Goal: Information Seeking & Learning: Learn about a topic

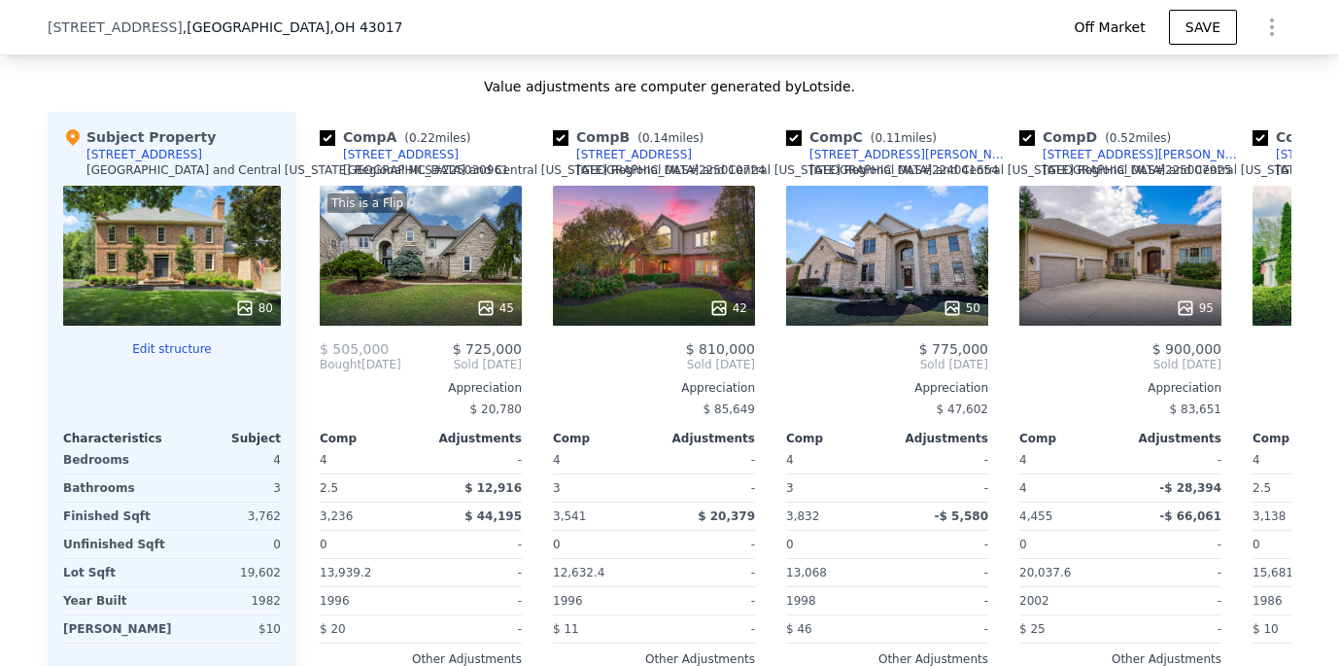
click at [908, 80] on div "Value adjustments are computer generated by Lotside ." at bounding box center [670, 86] width 1244 height 19
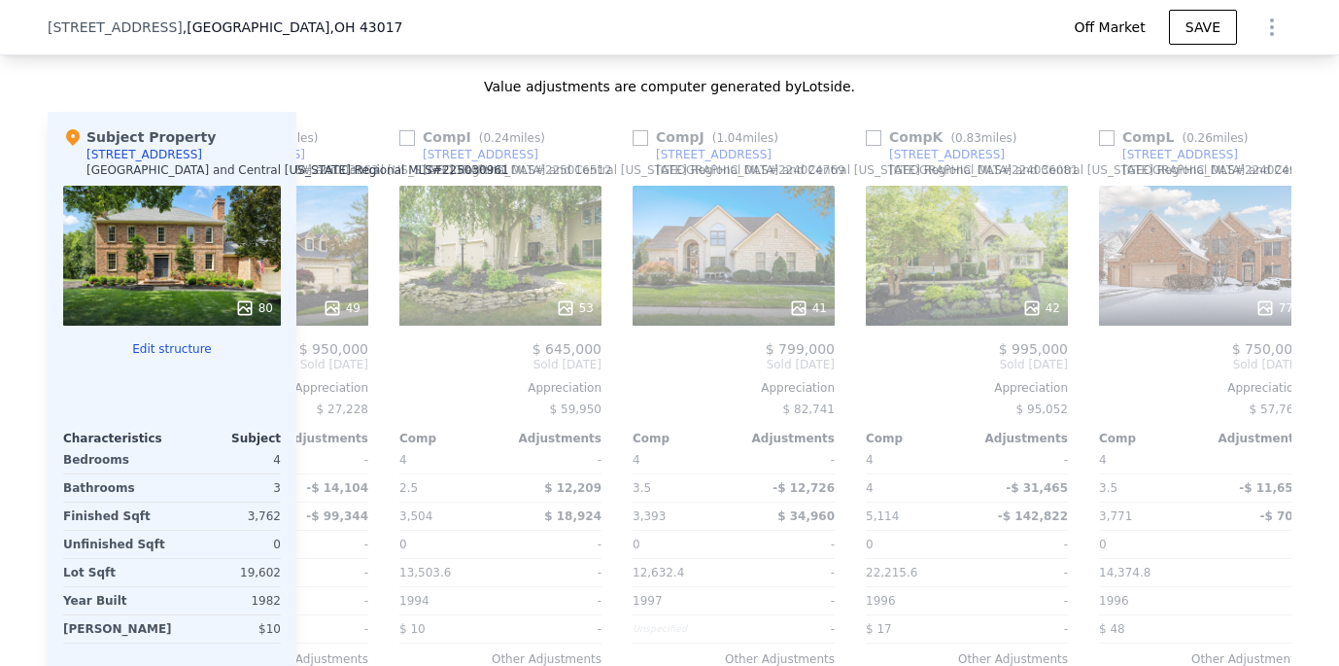
scroll to position [0, 1917]
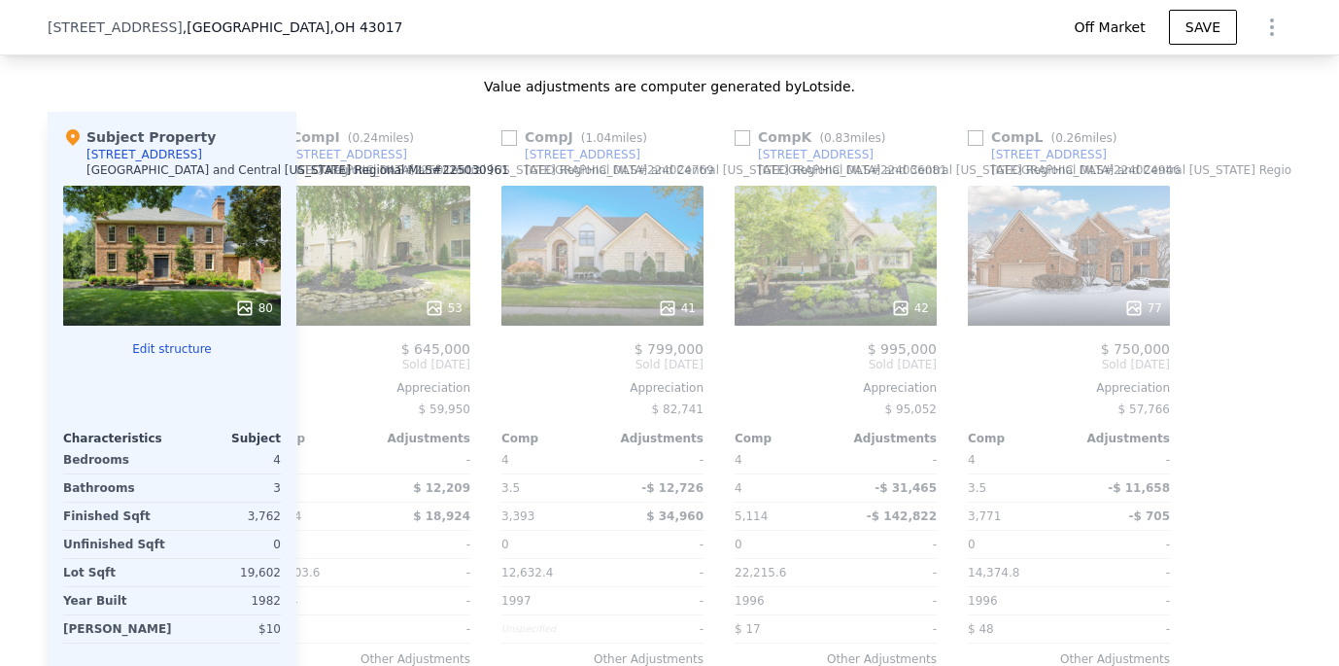
click at [214, 264] on div "80" at bounding box center [172, 256] width 218 height 140
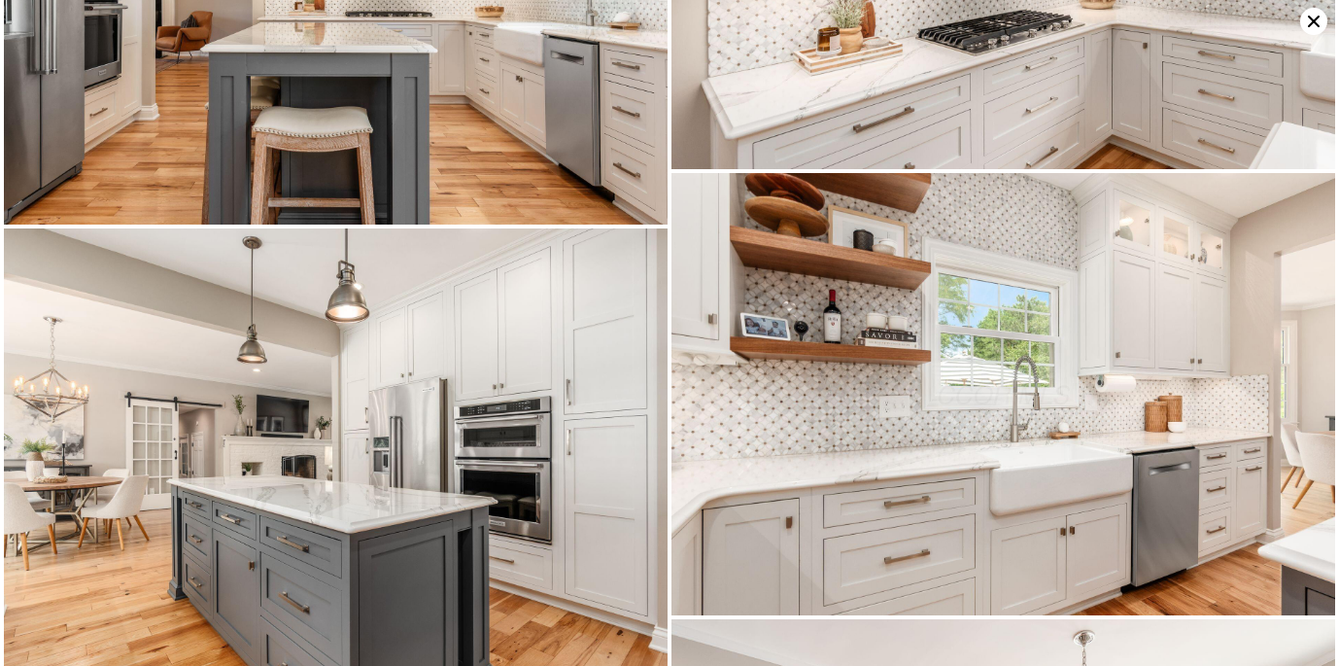
scroll to position [2678, 0]
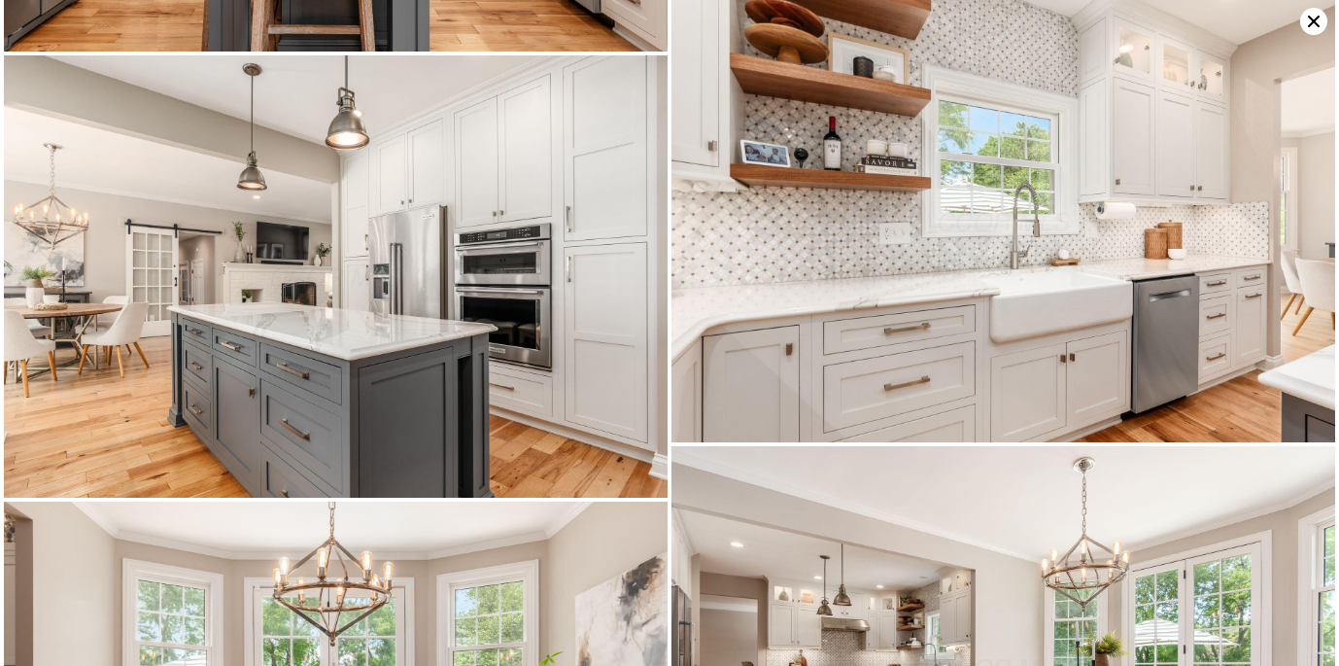
type input "$ 867,000"
type input "-$ 137,804"
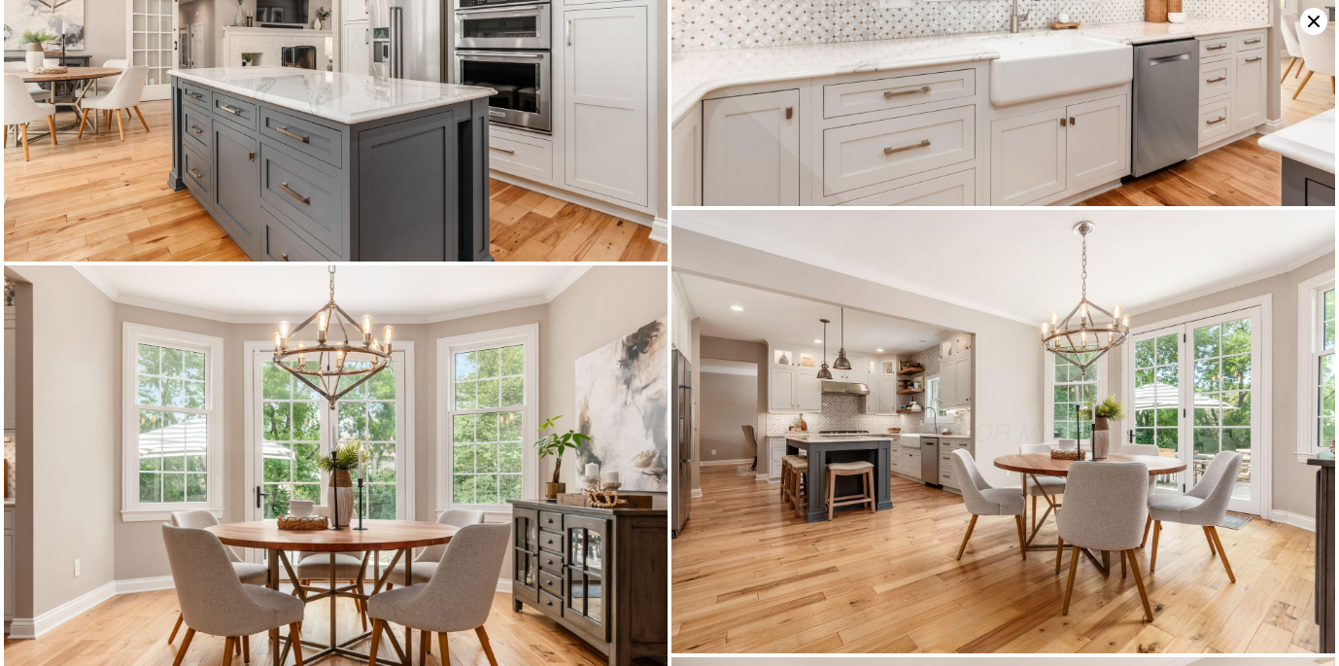
scroll to position [2734, 0]
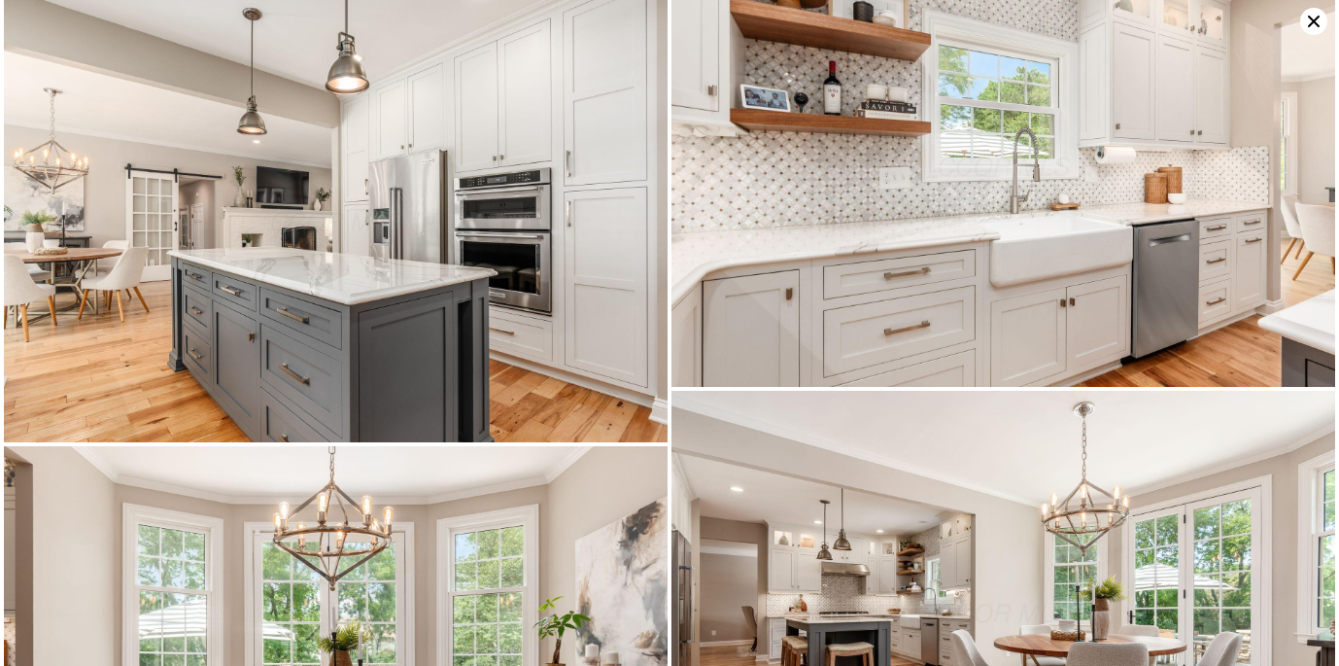
click at [844, 335] on img at bounding box center [1004, 166] width 664 height 442
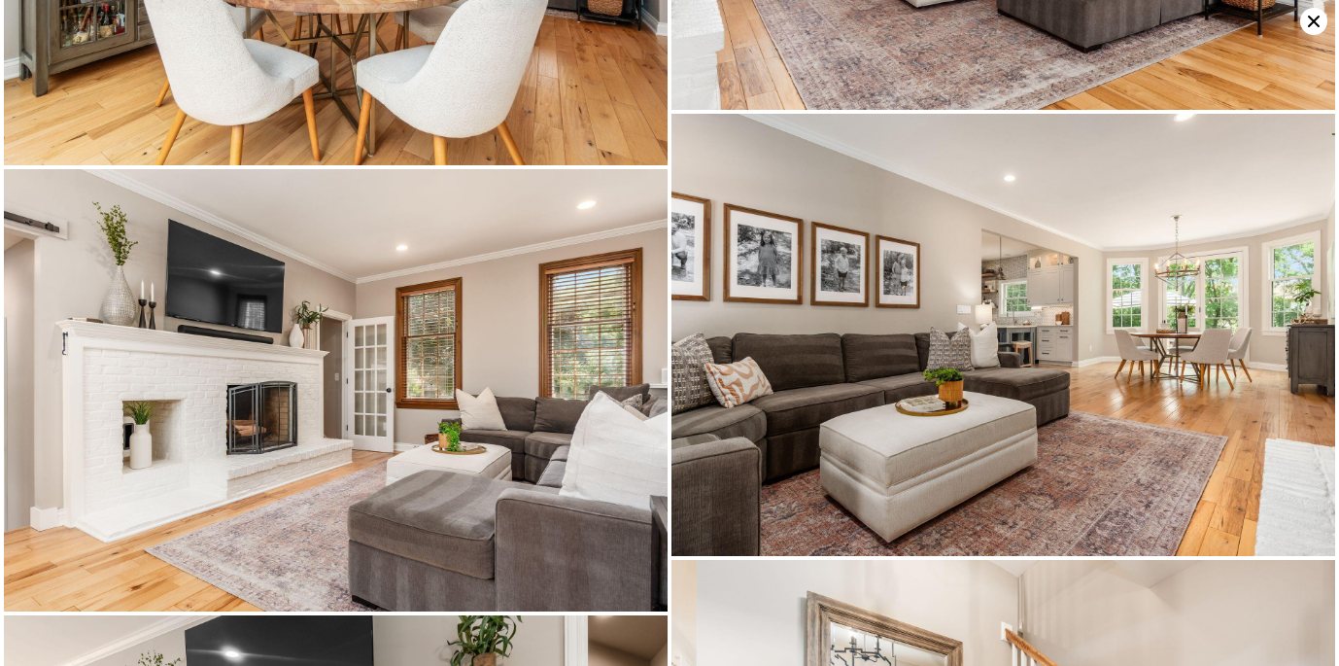
scroll to position [4018, 0]
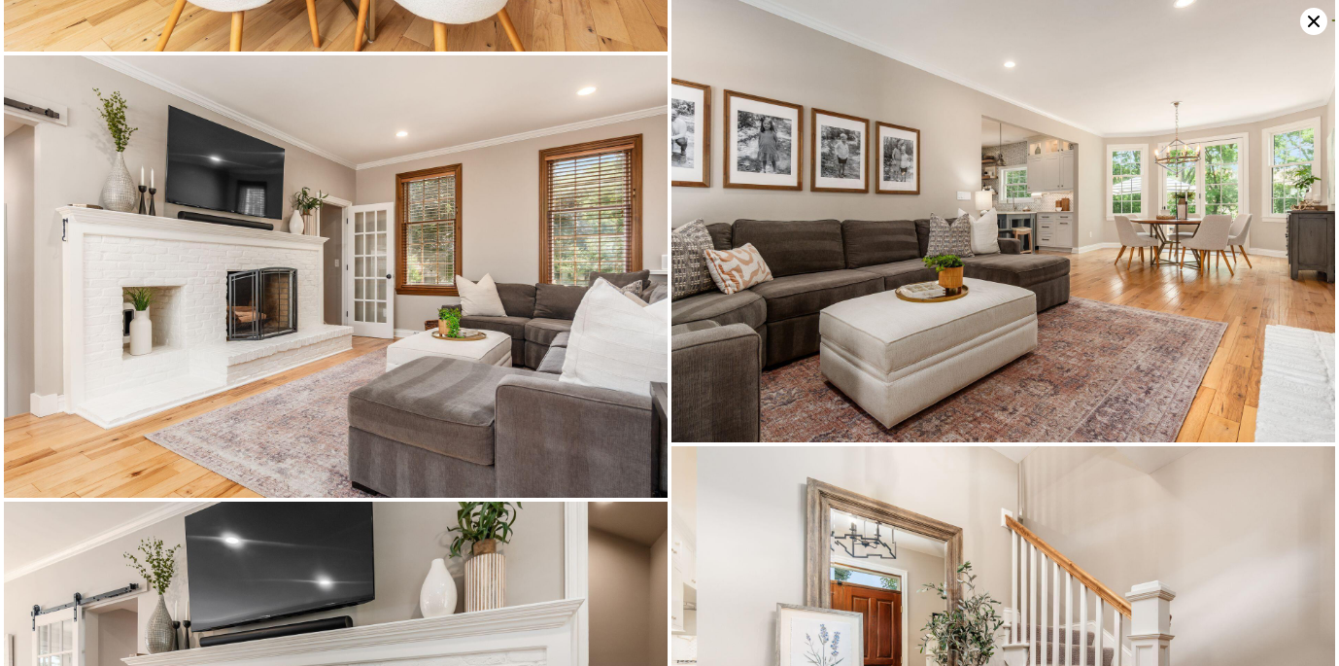
click at [85, 267] on img at bounding box center [336, 276] width 664 height 442
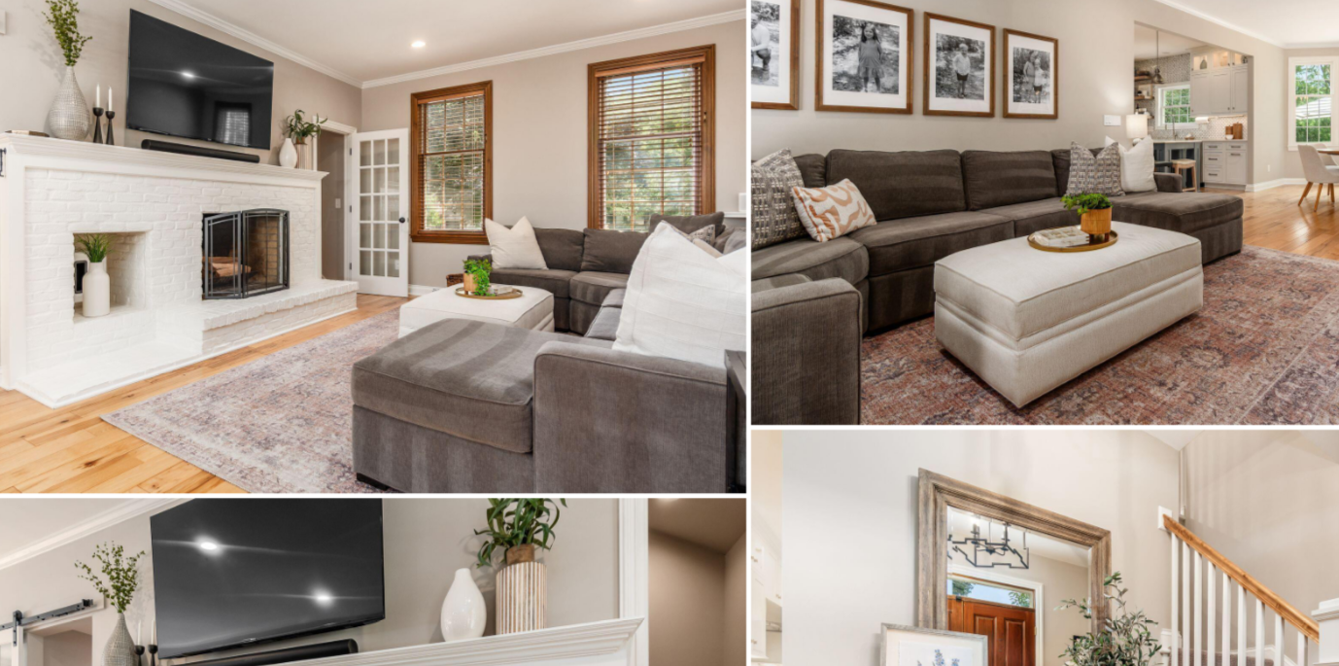
click at [846, 154] on img at bounding box center [1004, 221] width 664 height 442
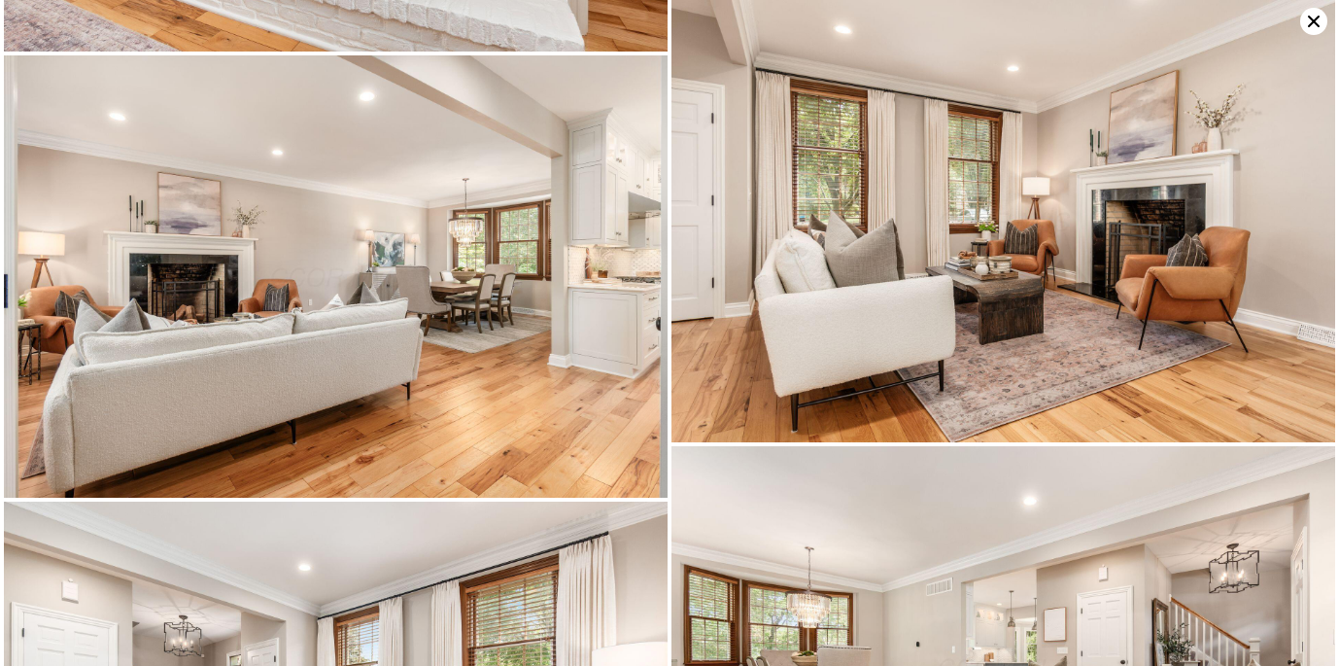
scroll to position [4910, 0]
click at [137, 274] on img at bounding box center [336, 277] width 664 height 442
click at [1116, 249] on img at bounding box center [1004, 222] width 664 height 442
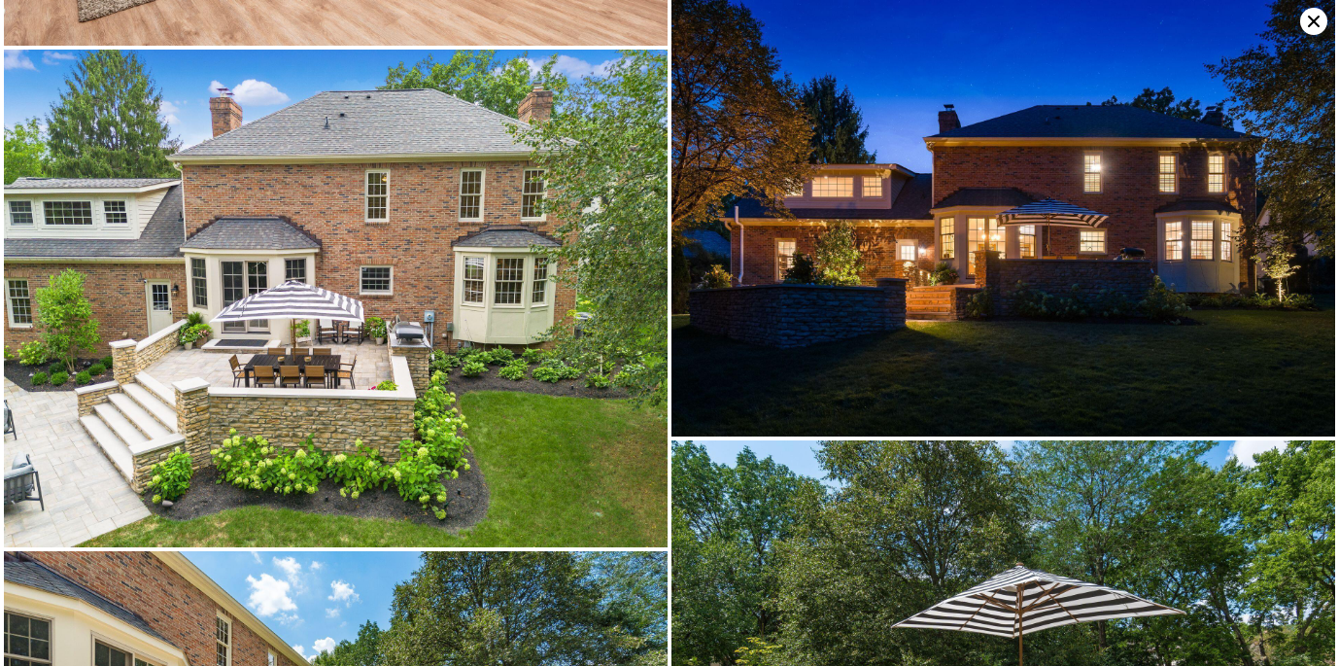
scroll to position [14391, 0]
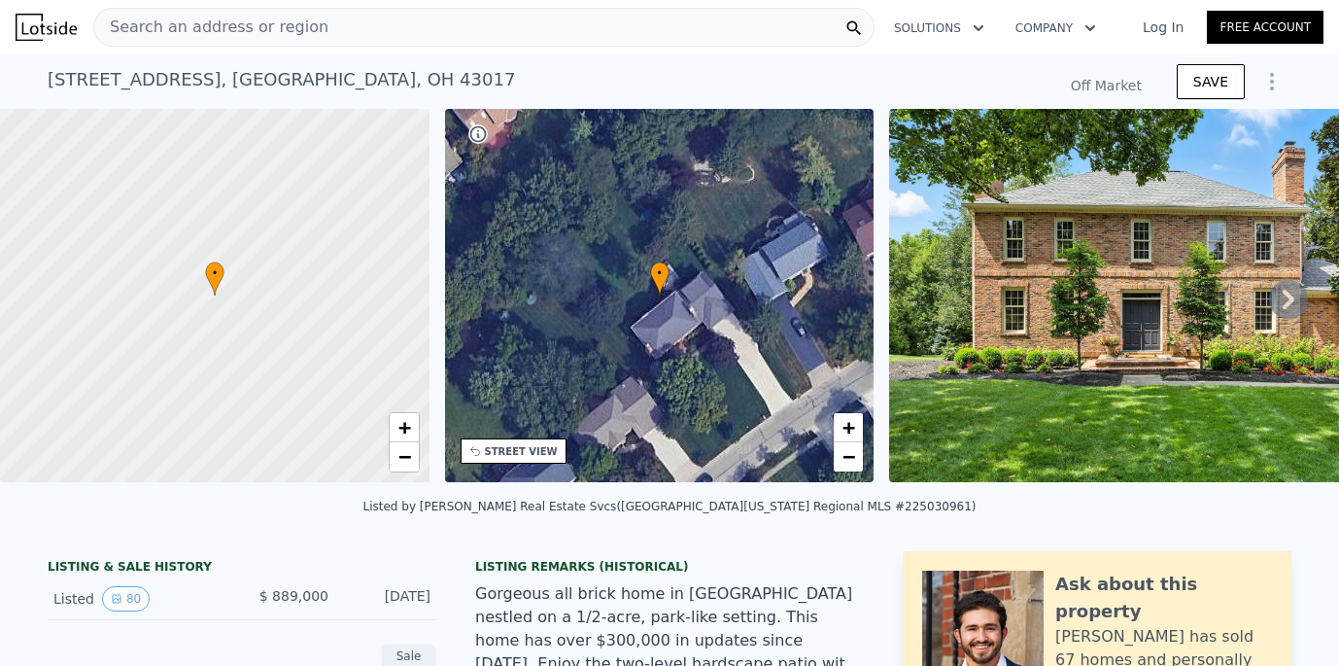
type input "$ 867,000"
type input "-$ 137,804"
